Goal: Check status: Check status

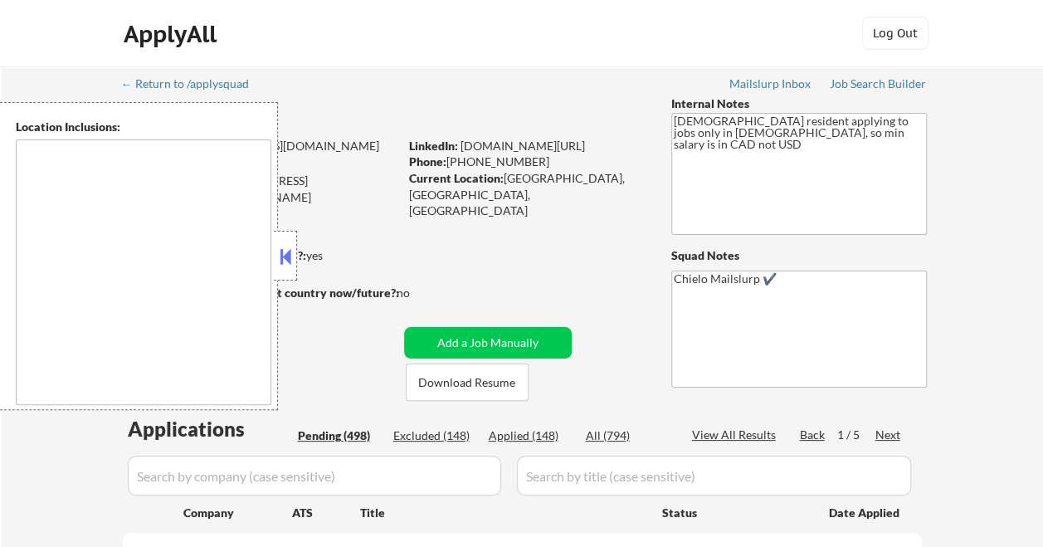
select select ""pending""
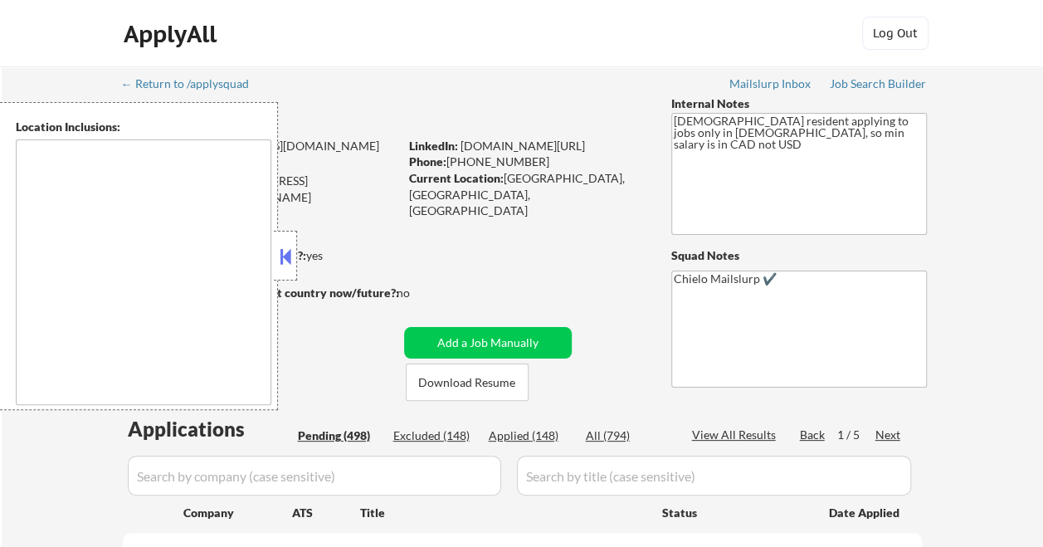
select select ""pending""
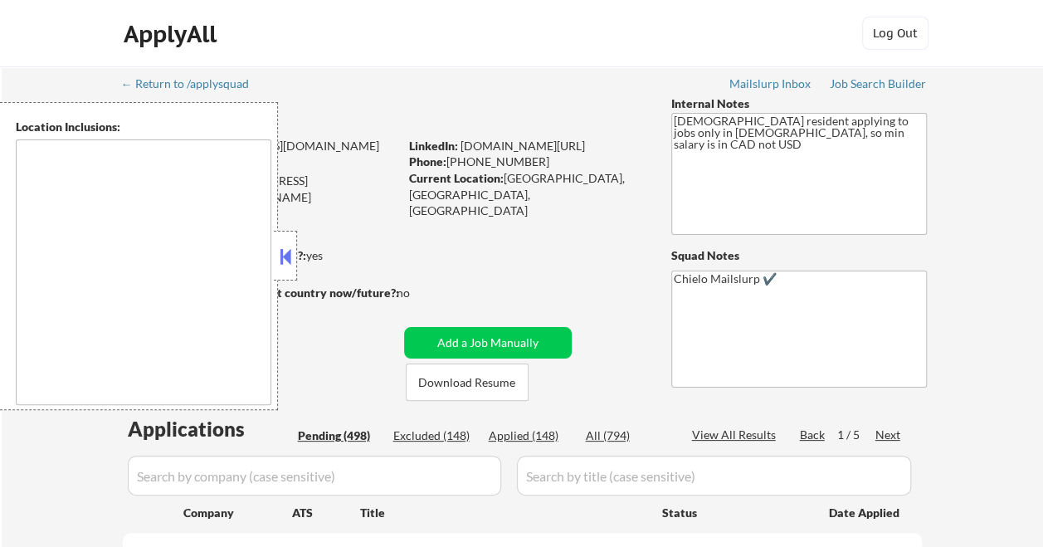
select select ""pending""
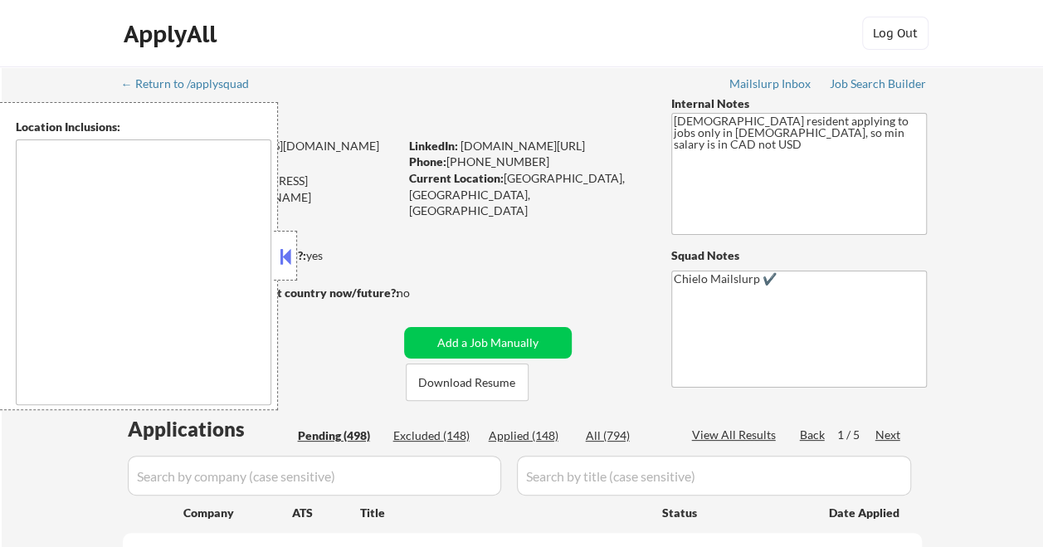
select select ""pending""
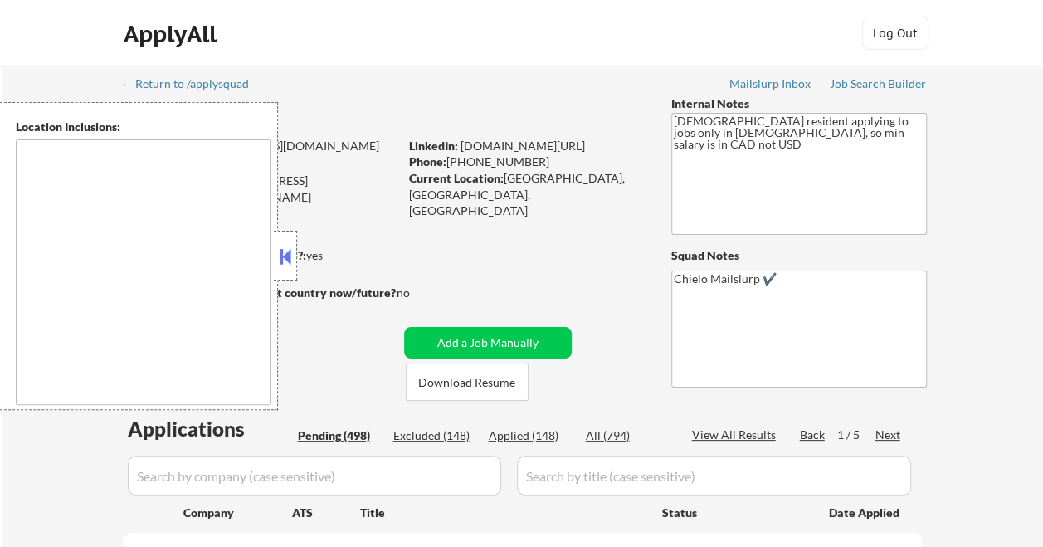
select select ""pending""
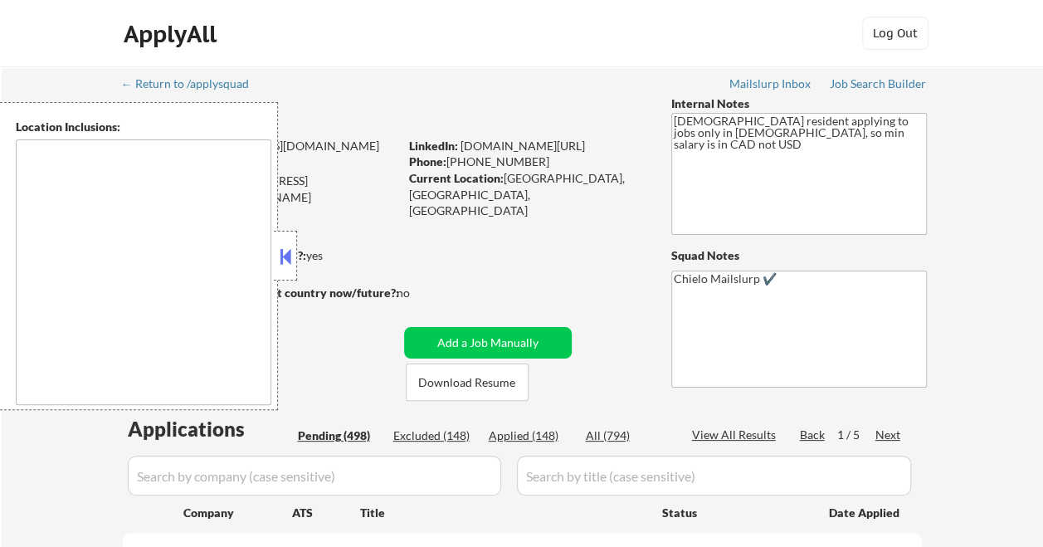
select select ""pending""
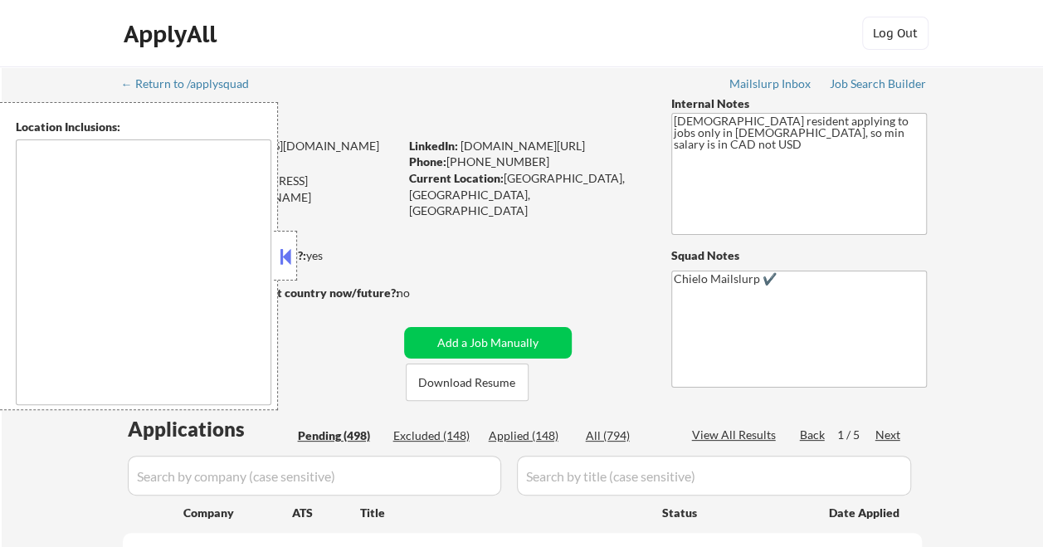
select select ""pending""
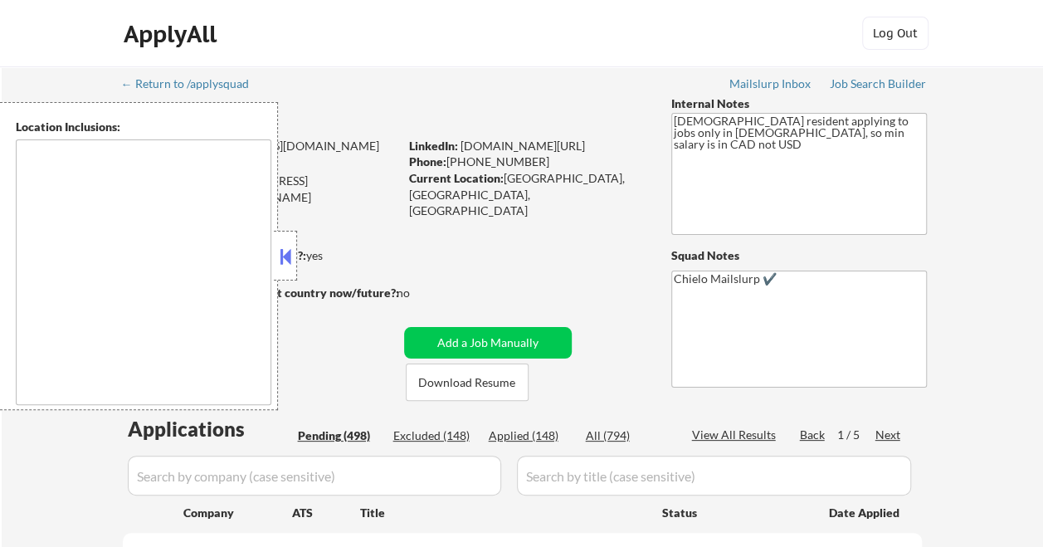
select select ""pending""
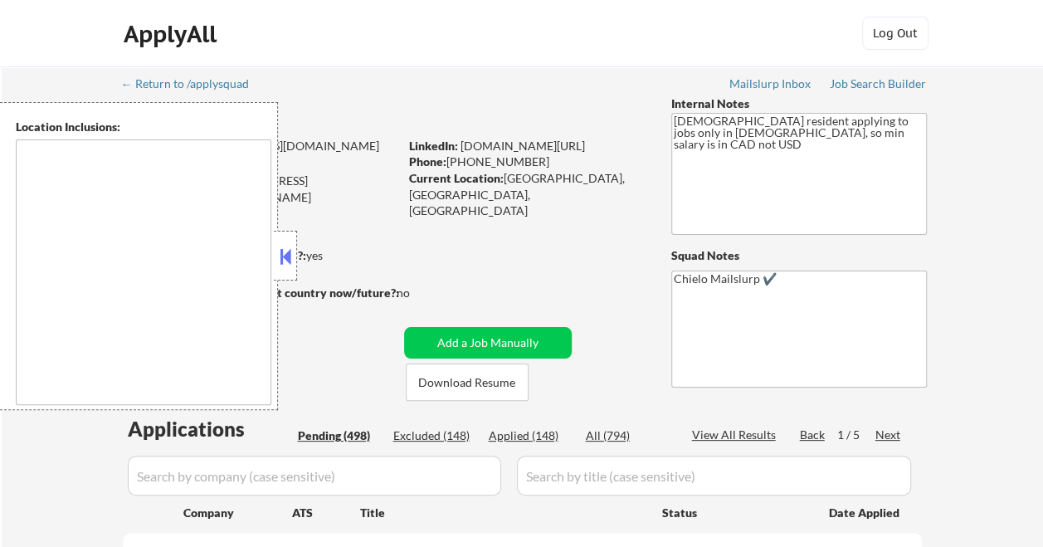
select select ""pending""
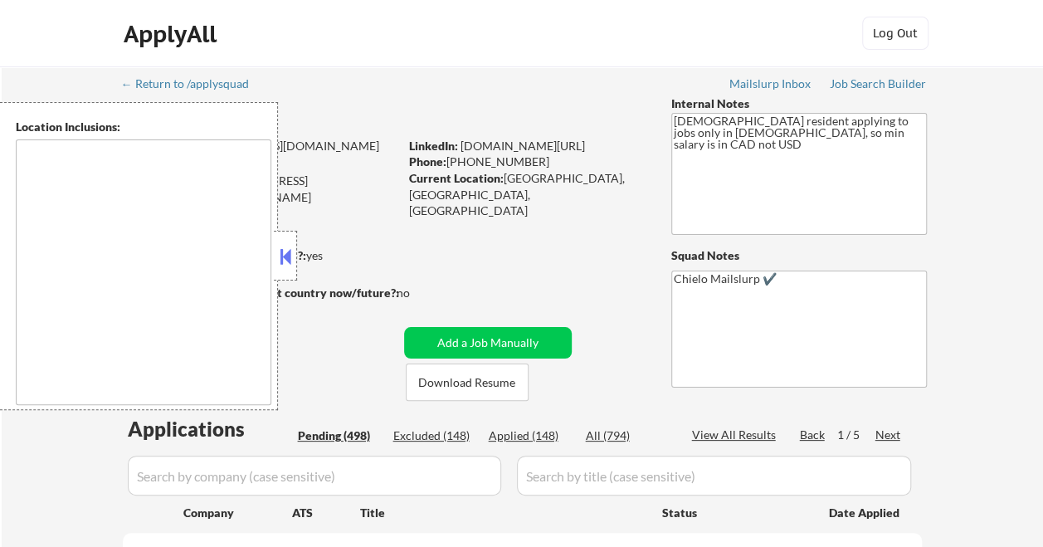
select select ""pending""
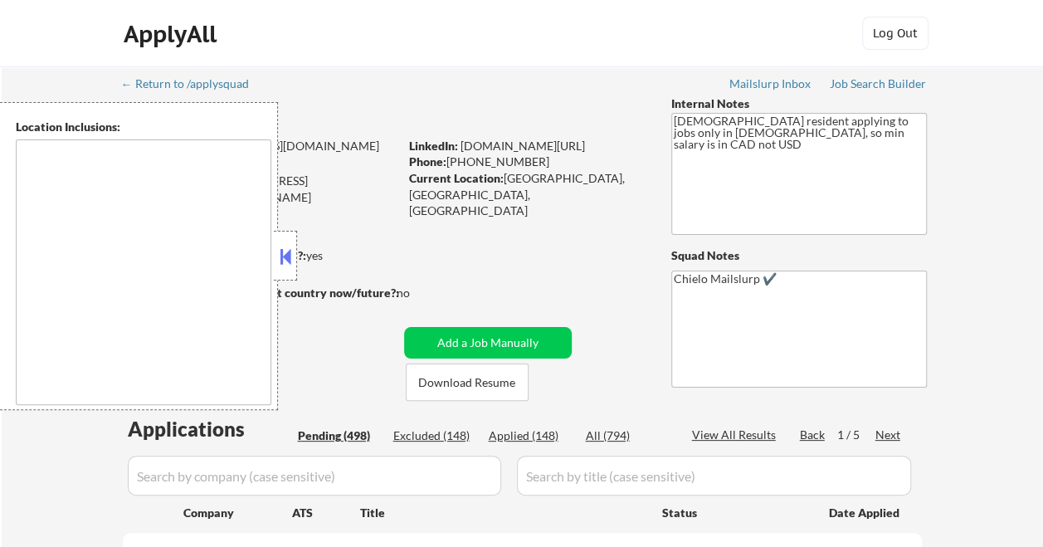
select select ""pending""
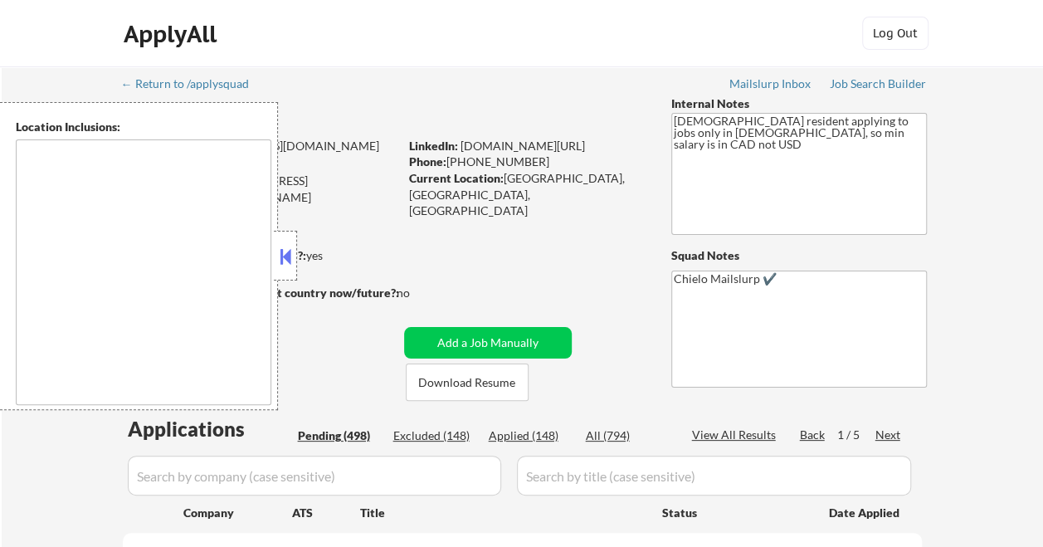
select select ""pending""
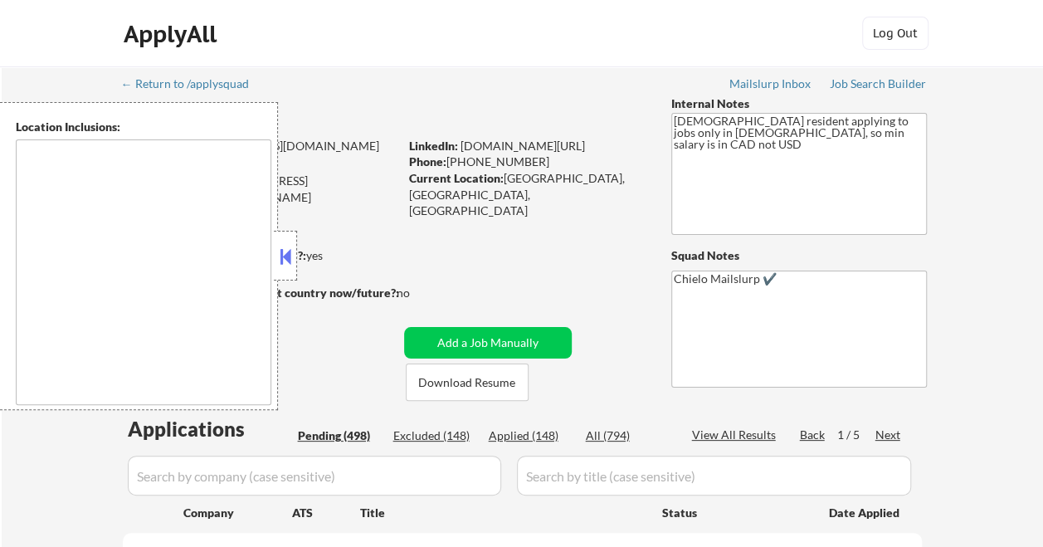
select select ""pending""
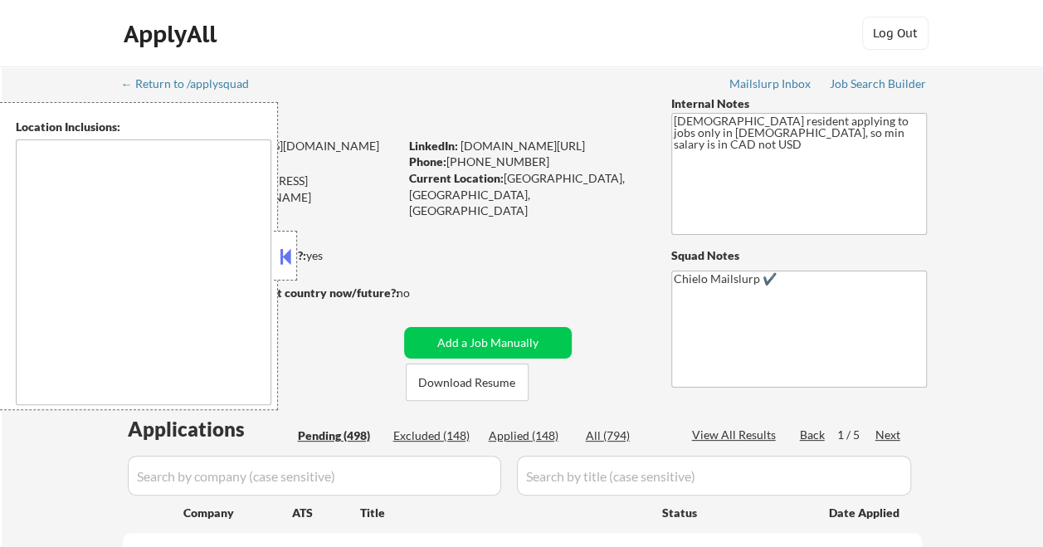
select select ""pending""
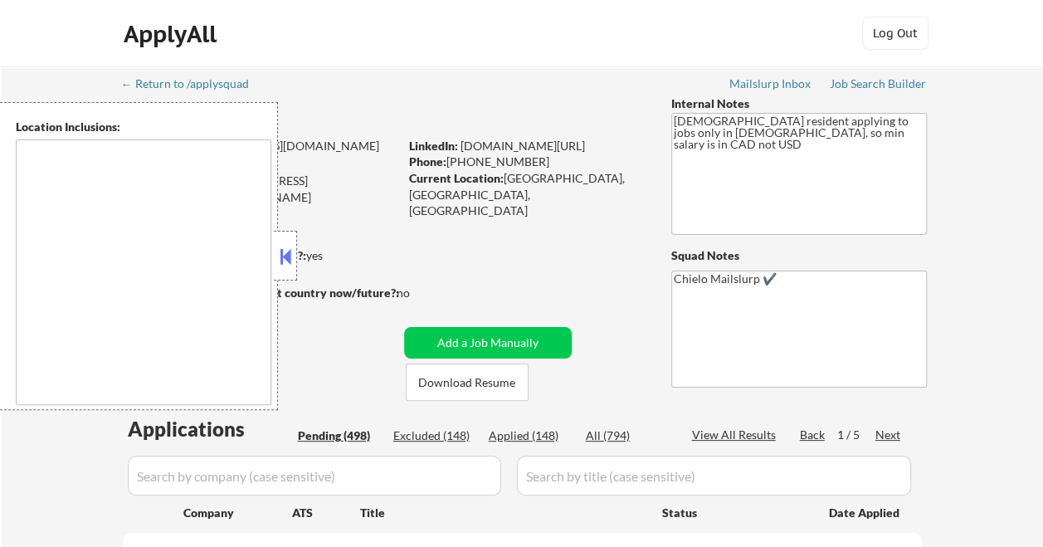
select select ""pending""
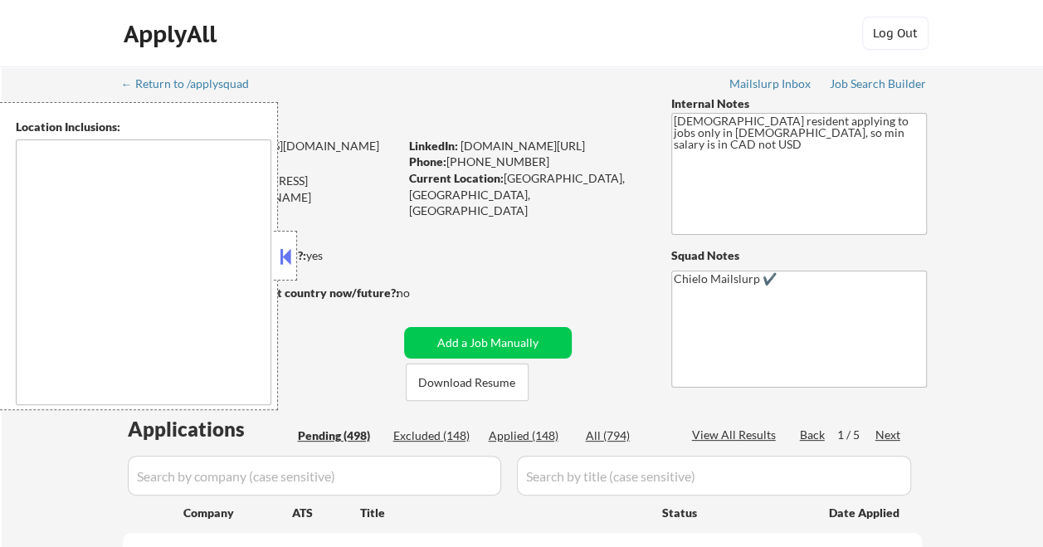
select select ""pending""
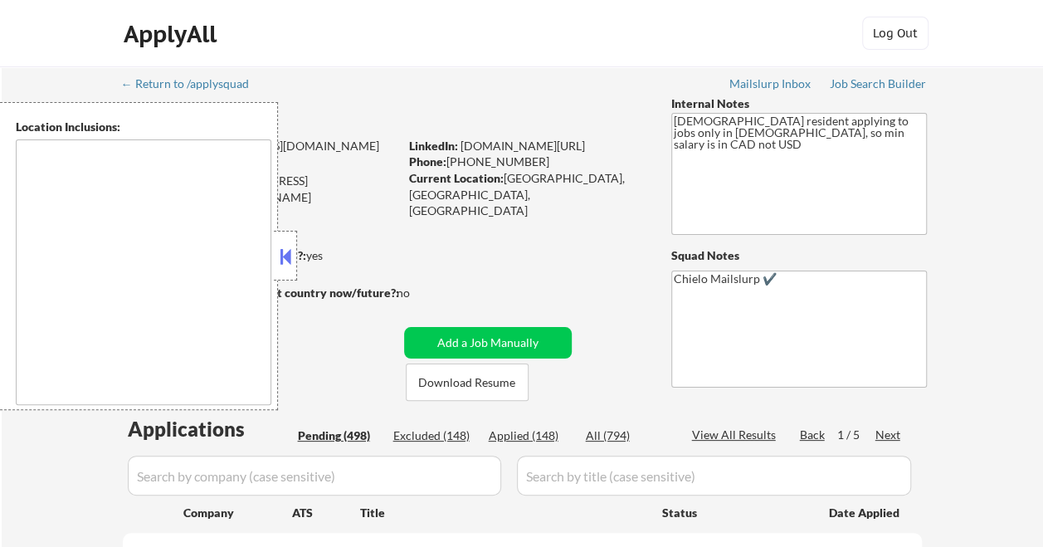
select select ""pending""
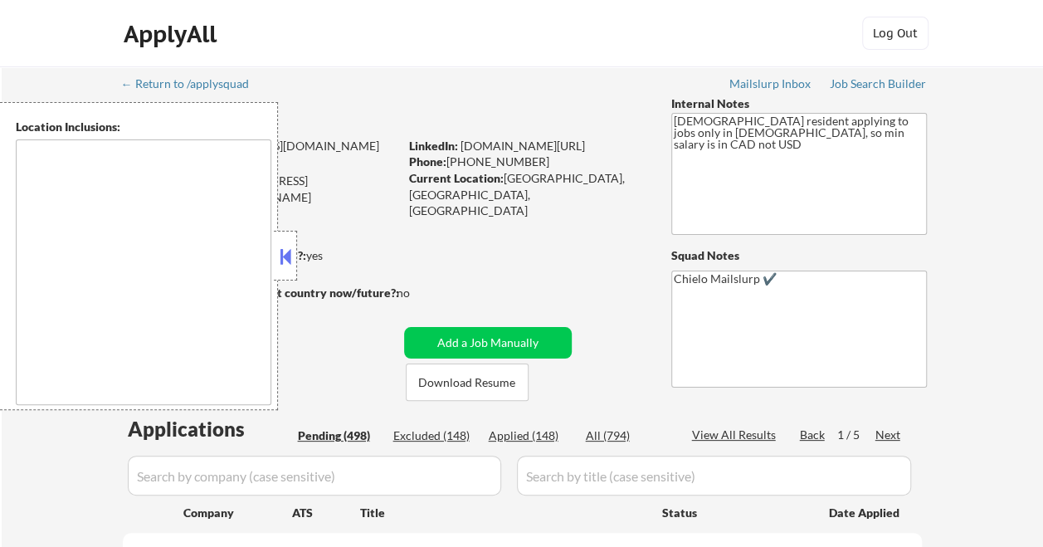
select select ""pending""
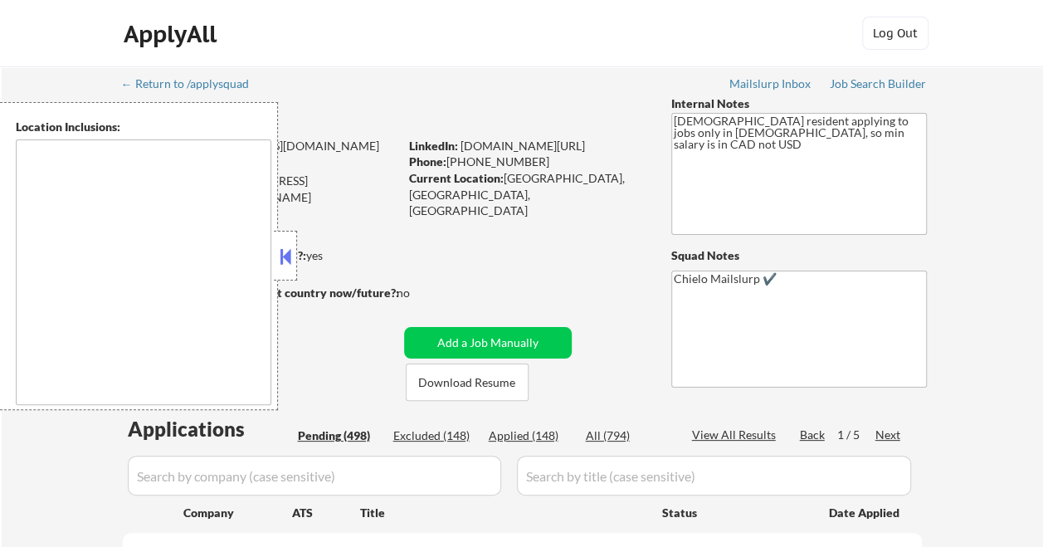
select select ""pending""
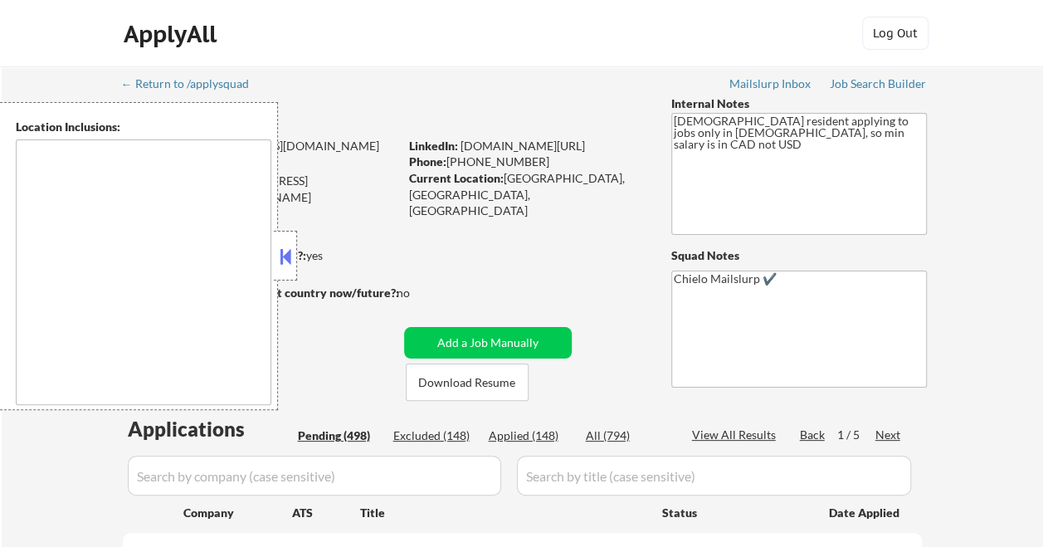
select select ""pending""
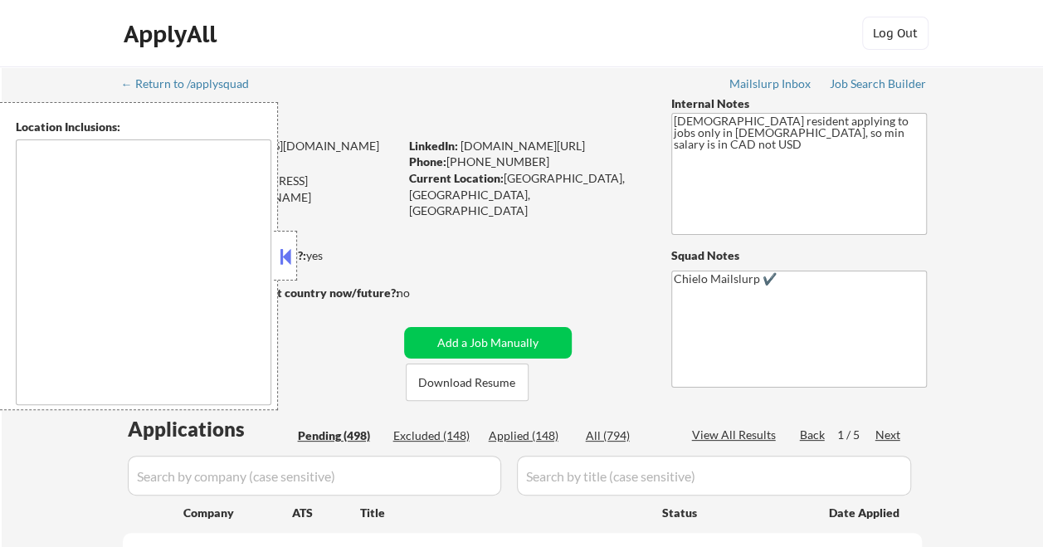
click at [524, 427] on div "Applied (148)" at bounding box center [530, 435] width 83 height 17
select select ""applied""
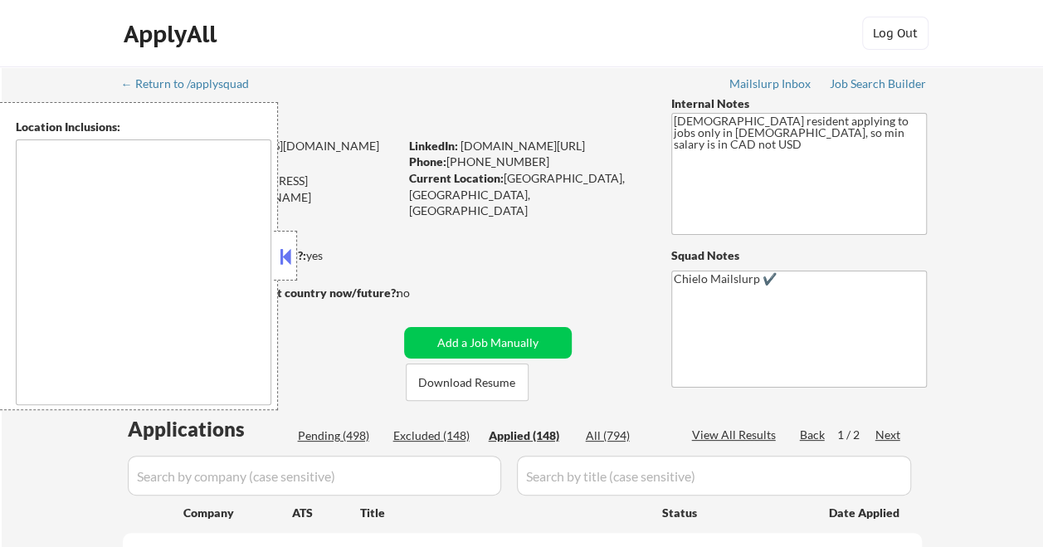
select select ""applied""
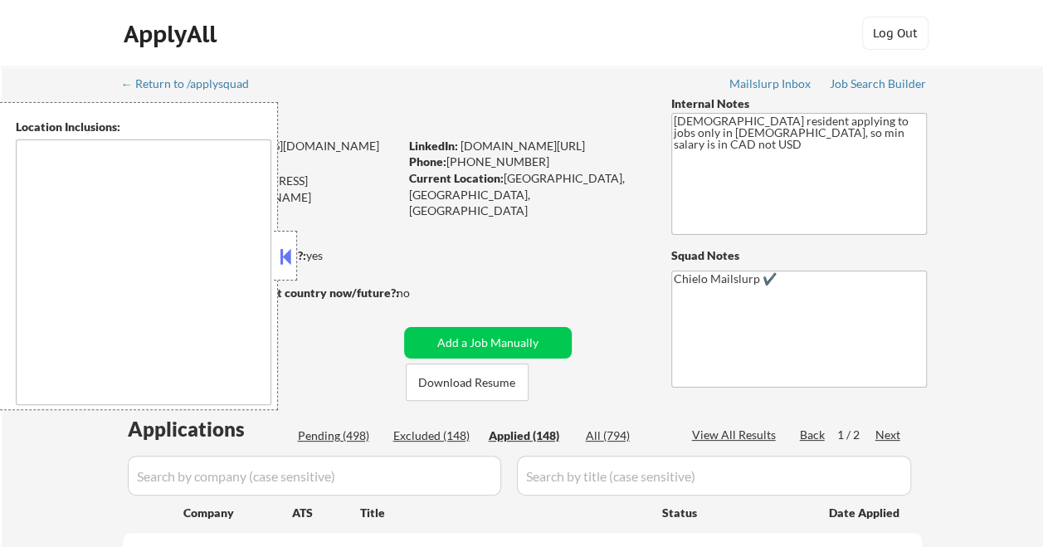
select select ""applied""
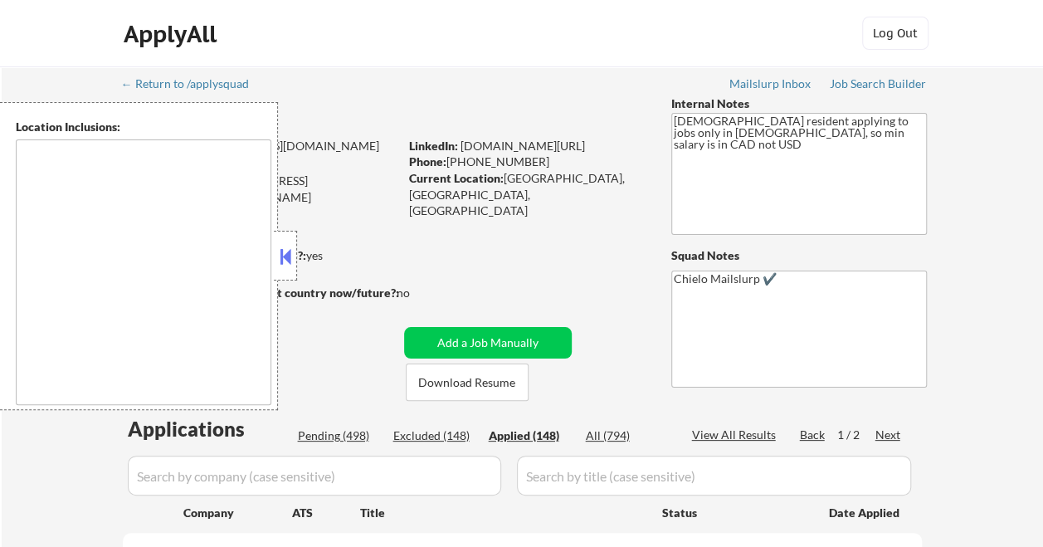
select select ""applied""
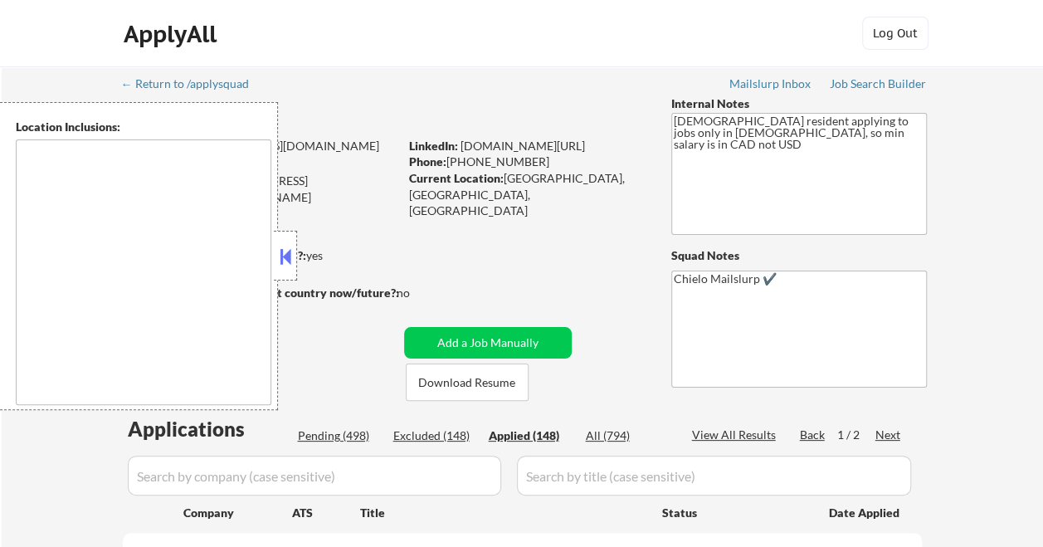
select select ""applied""
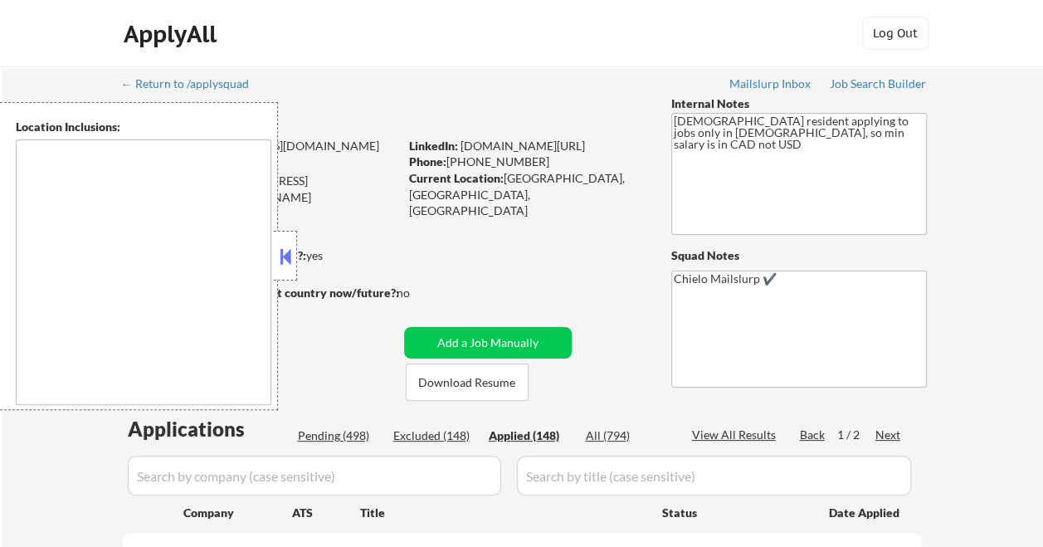
select select ""applied""
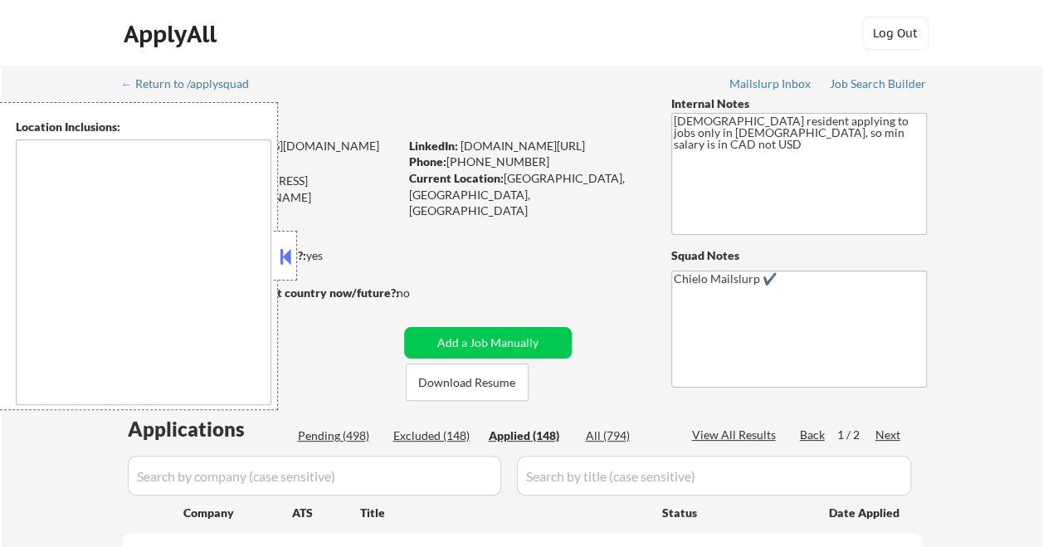
select select ""applied""
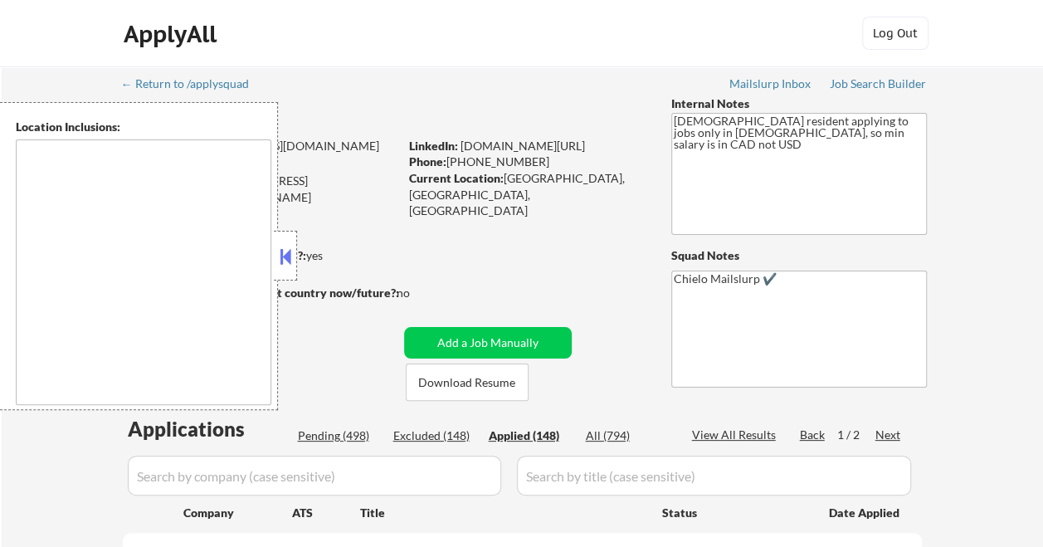
select select ""applied""
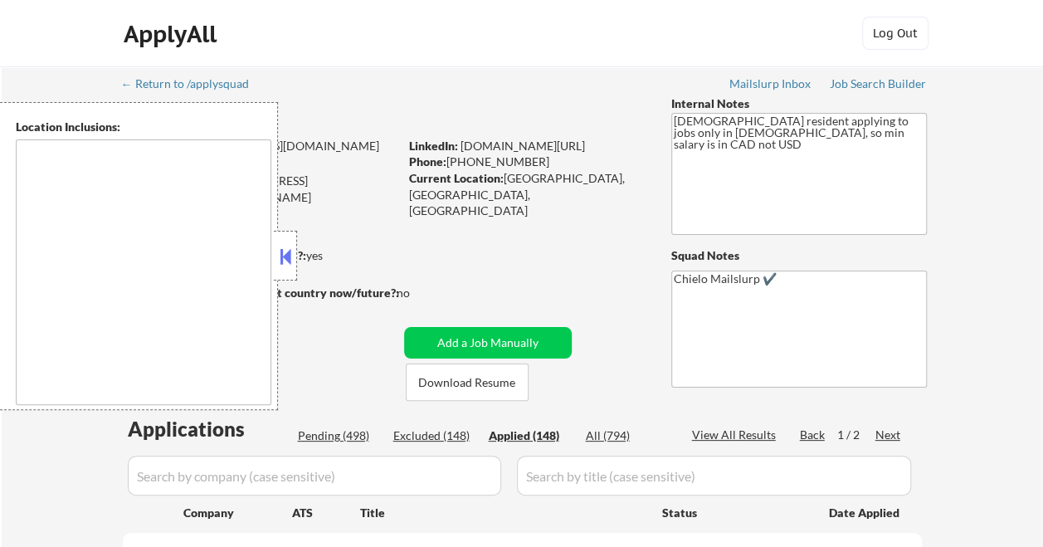
select select ""applied""
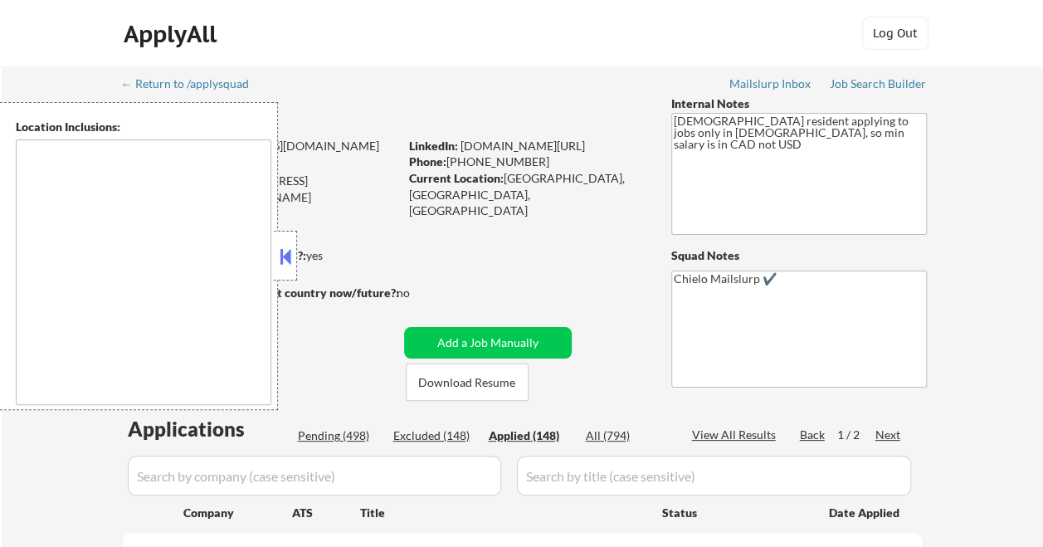
select select ""applied""
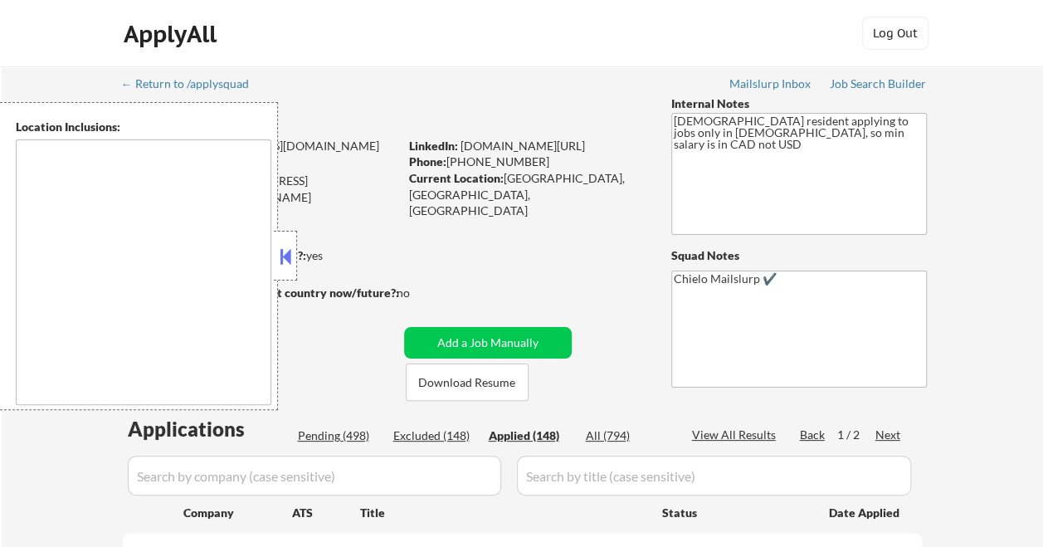
select select ""applied""
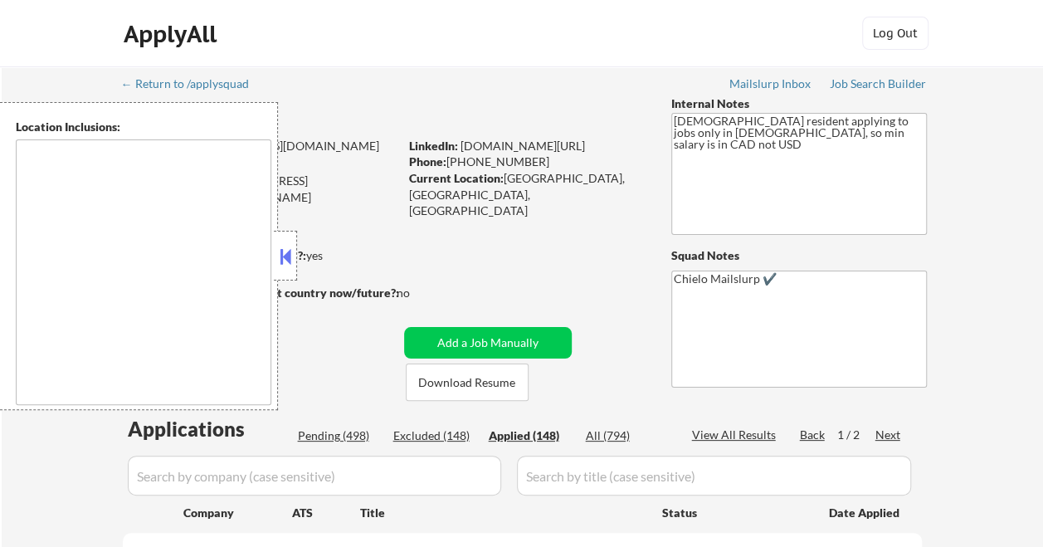
select select ""applied""
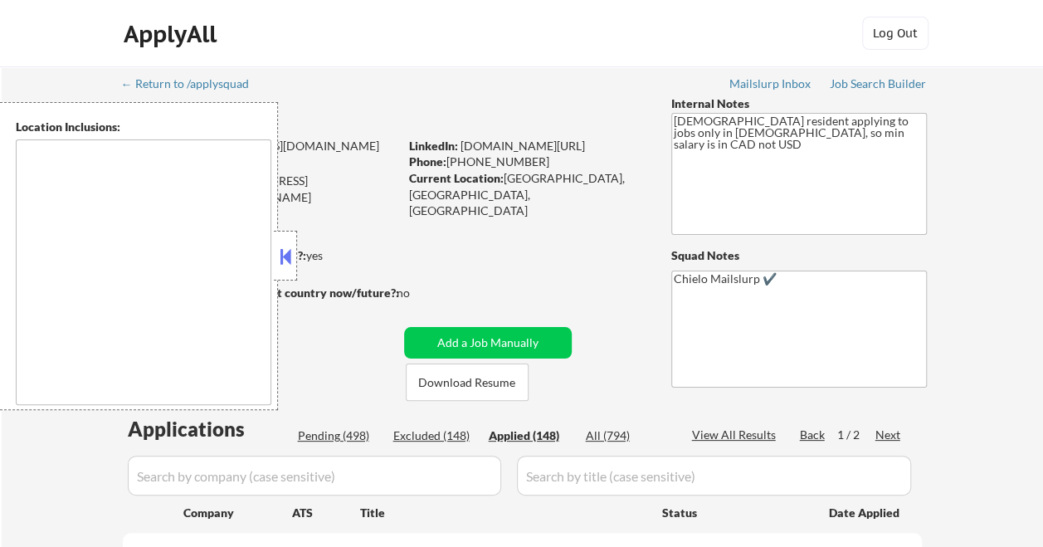
select select ""applied""
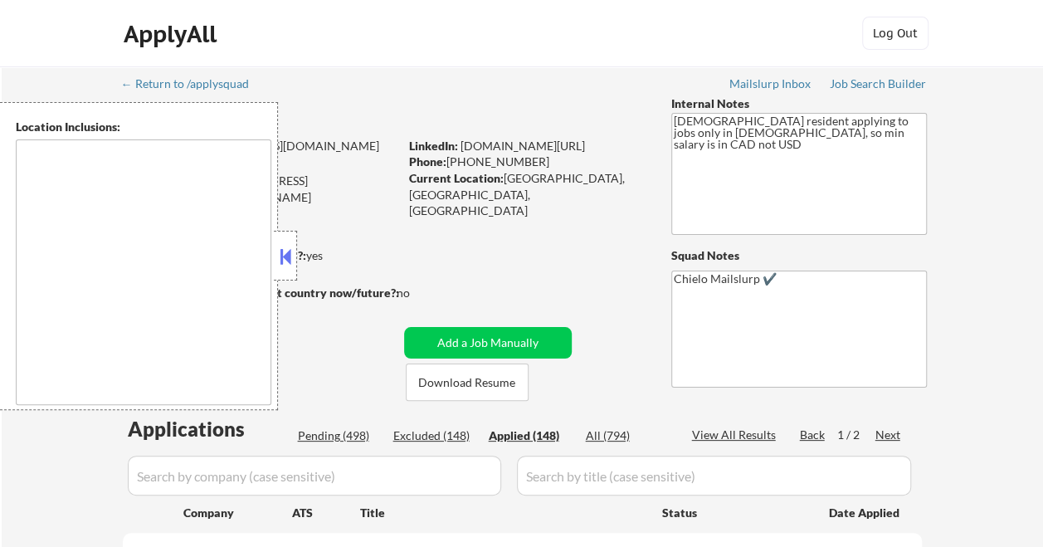
select select ""applied""
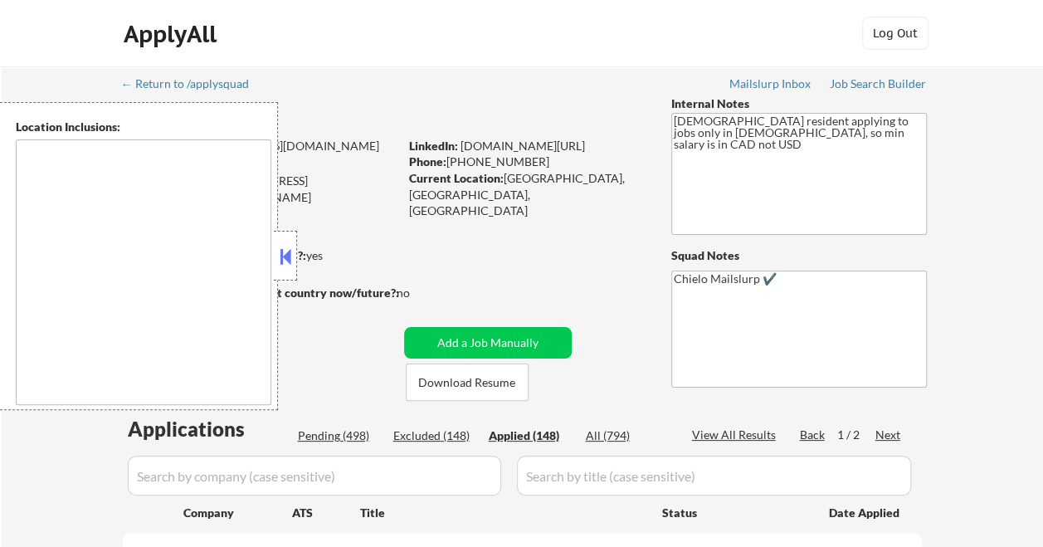
select select ""applied""
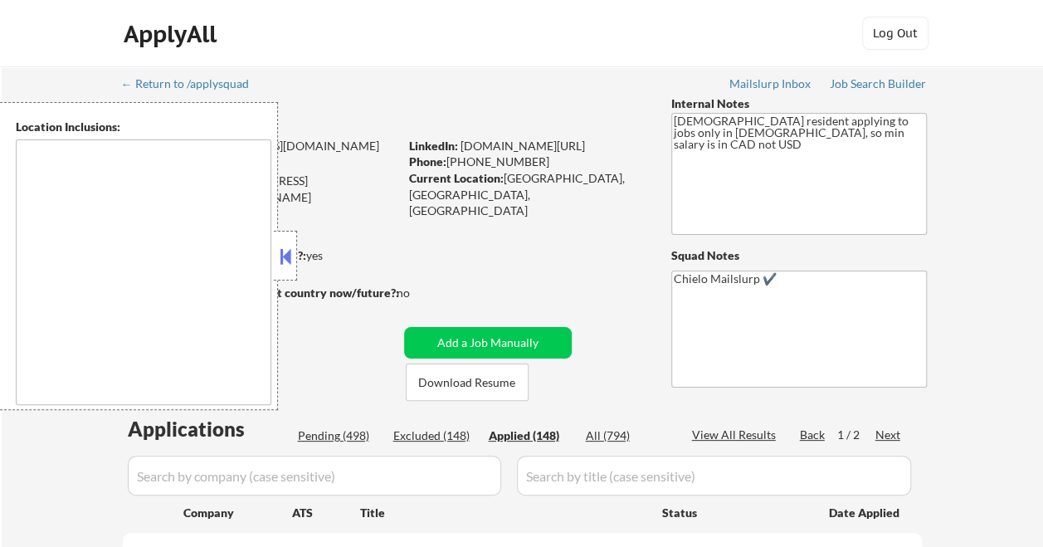
select select ""applied""
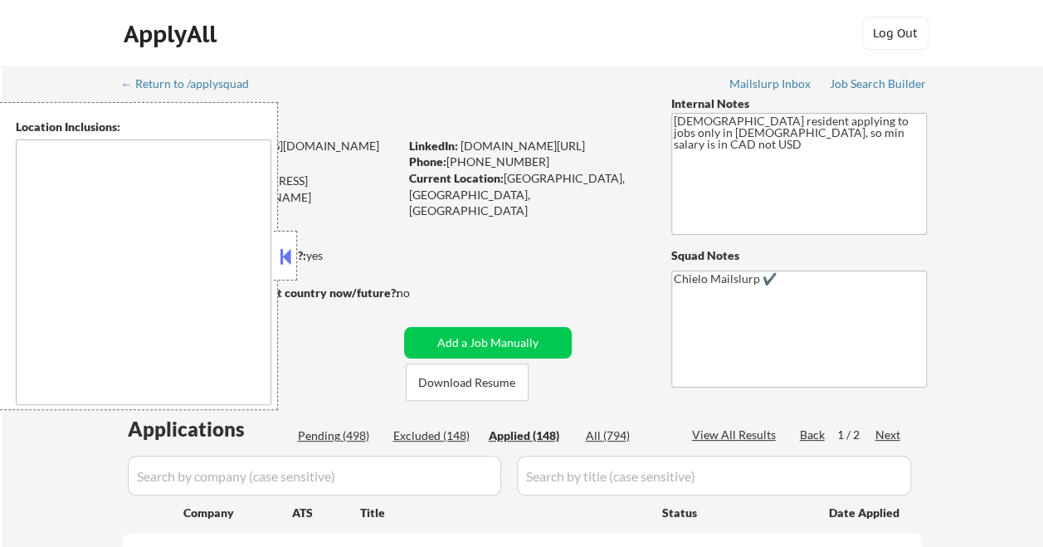
select select ""applied""
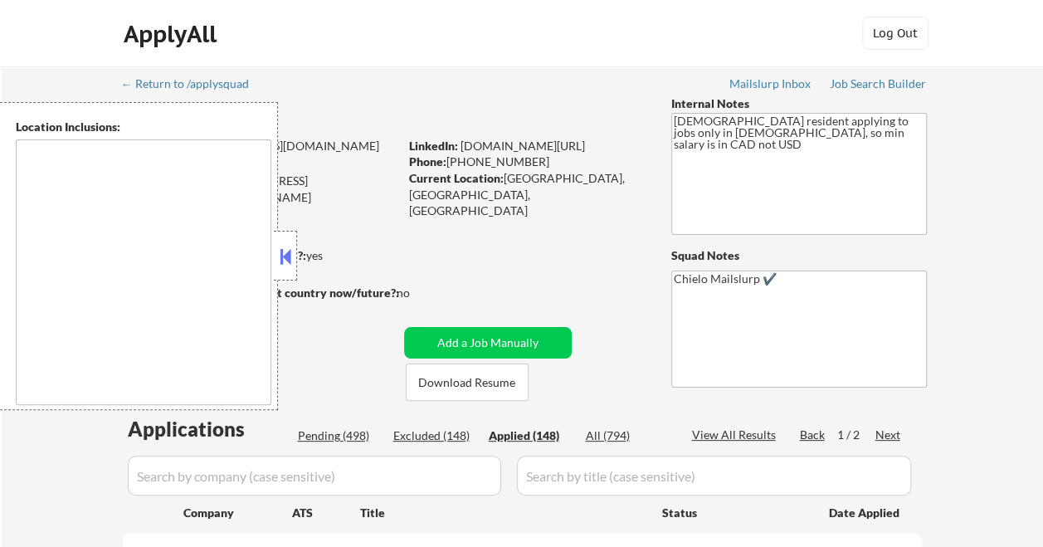
select select ""applied""
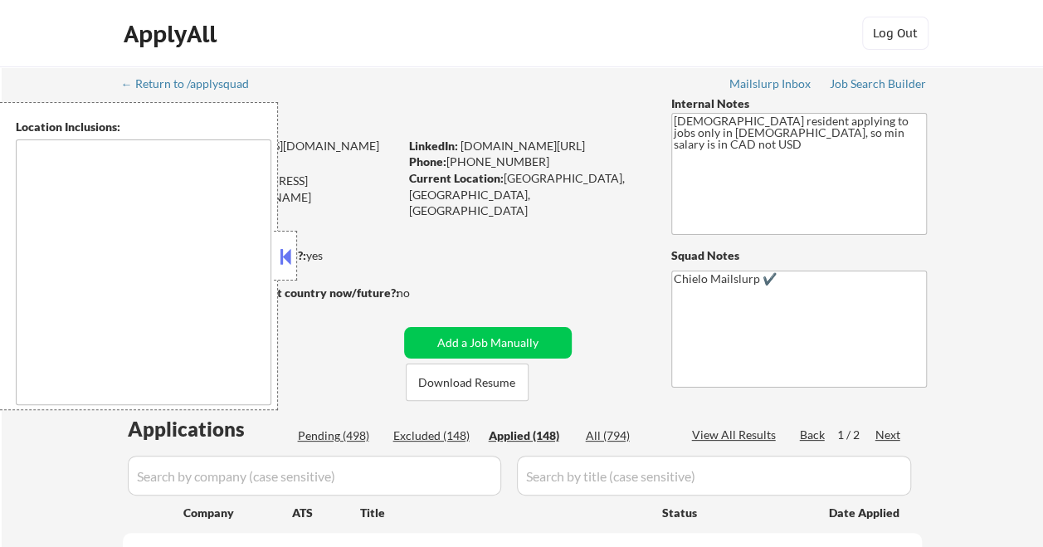
select select ""applied""
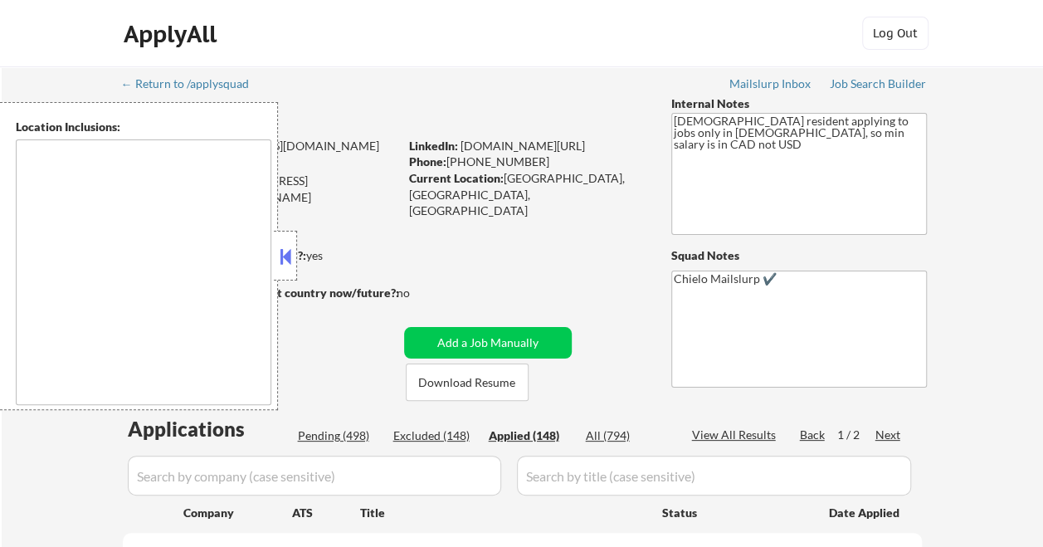
select select ""applied""
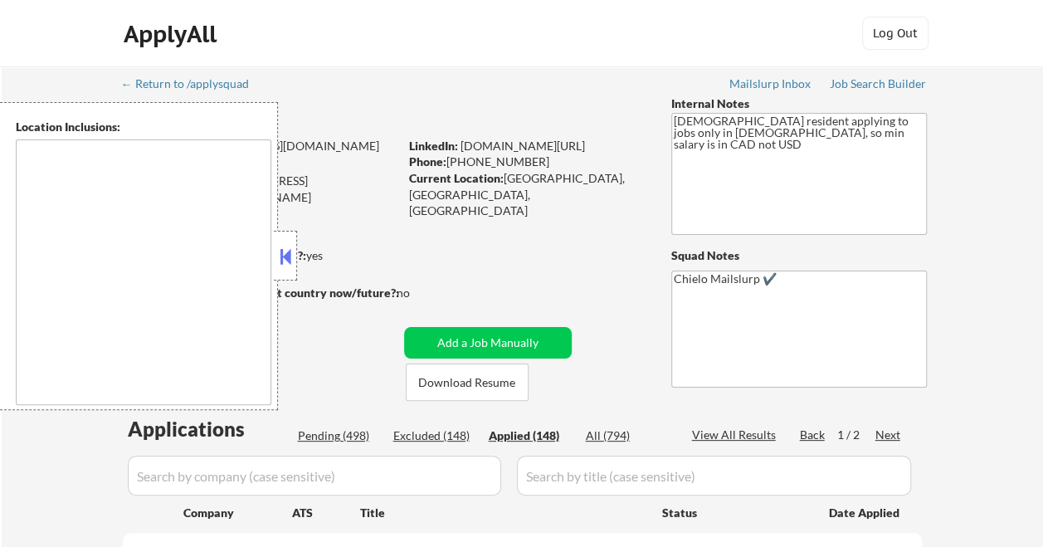
select select ""applied""
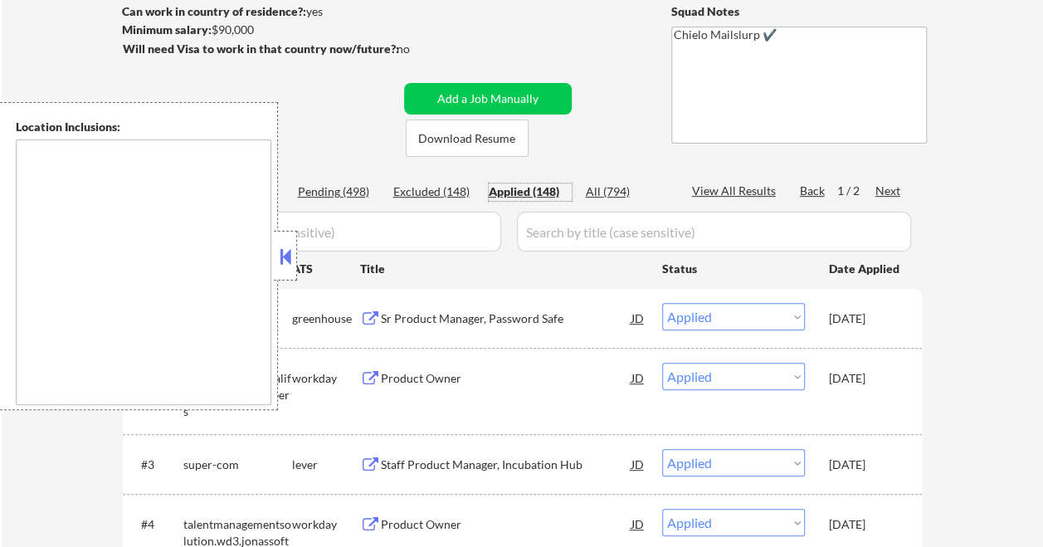
scroll to position [332, 0]
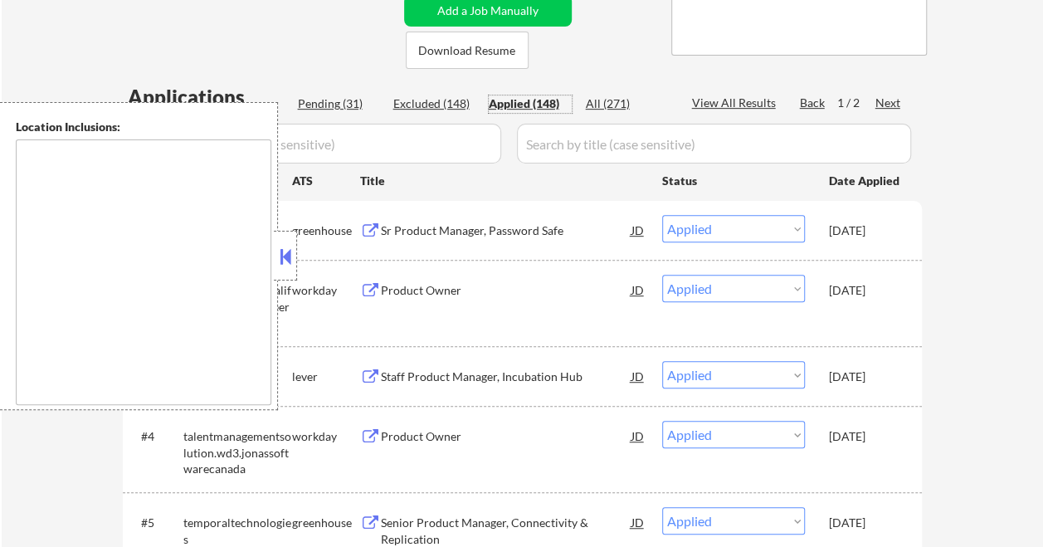
click at [292, 261] on button at bounding box center [285, 256] width 18 height 25
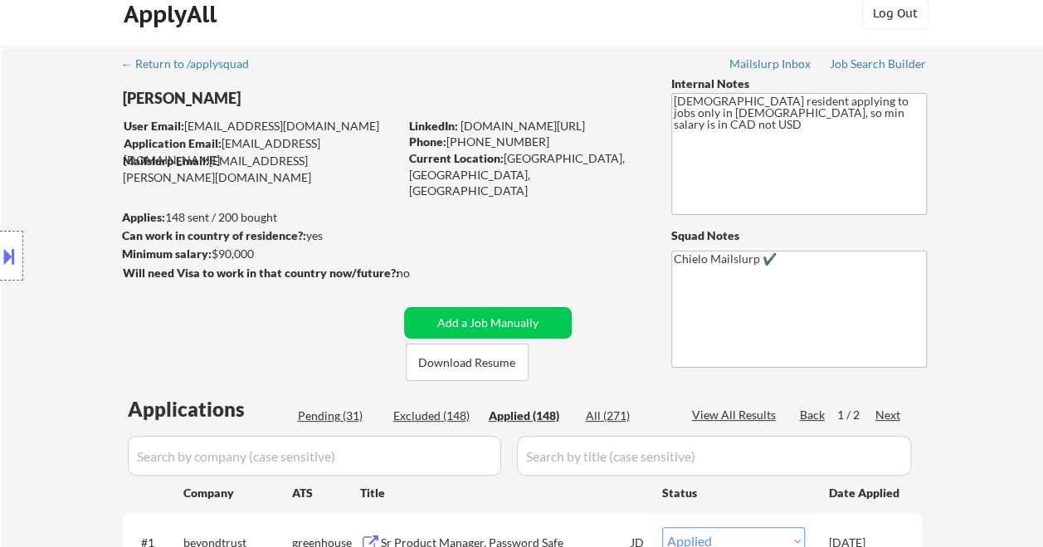
scroll to position [0, 0]
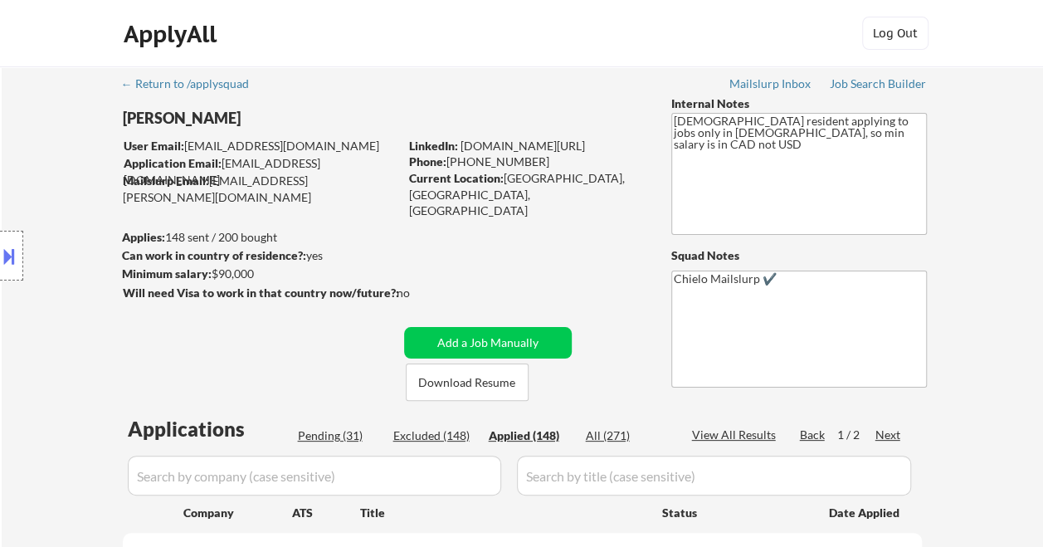
click at [340, 429] on div "Pending (31)" at bounding box center [339, 435] width 83 height 17
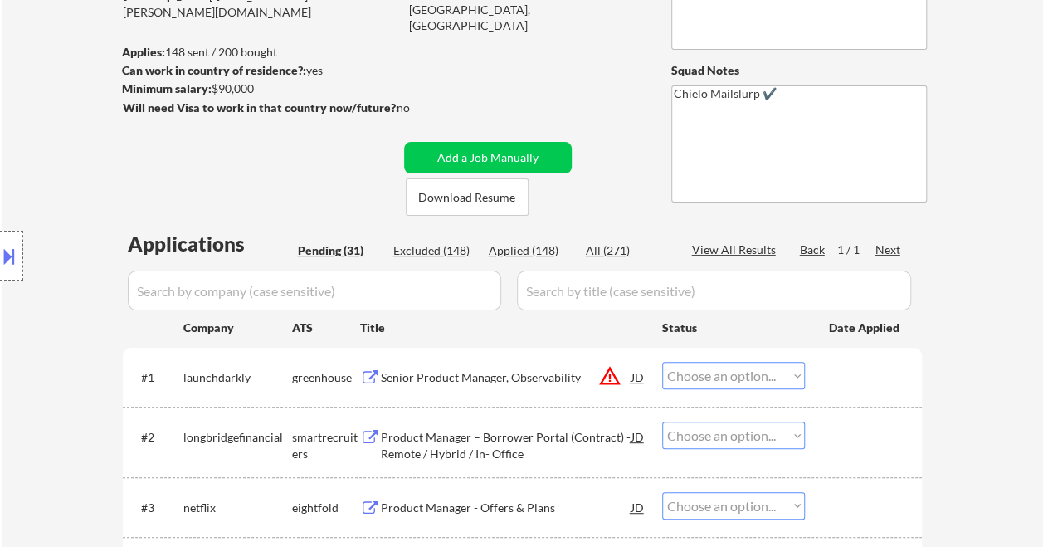
scroll to position [332, 0]
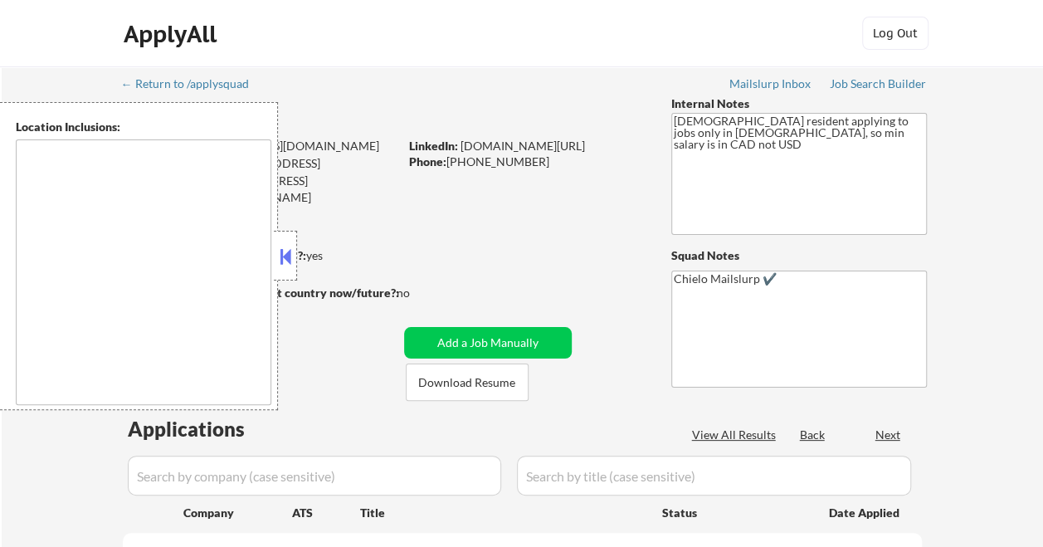
select select ""pending""
